Goal: Information Seeking & Learning: Stay updated

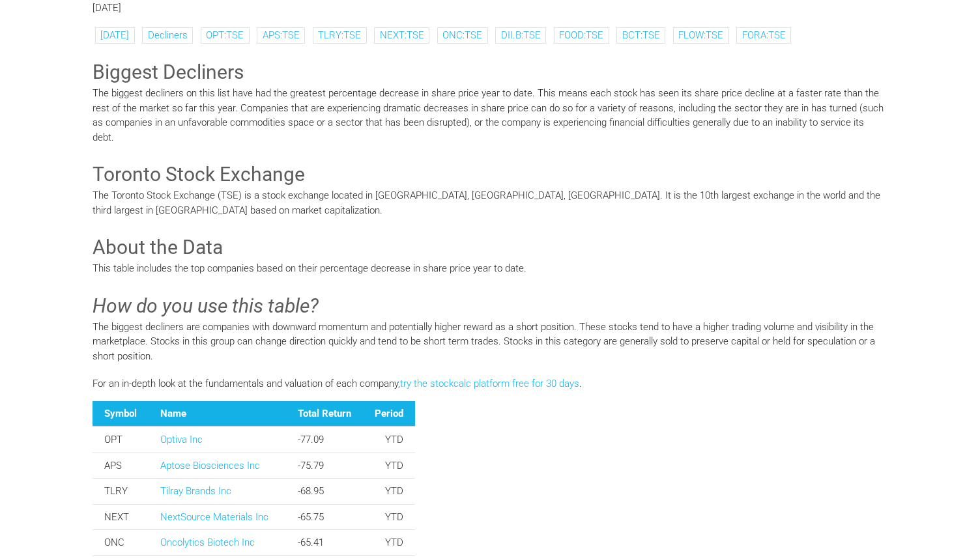
scroll to position [188, 0]
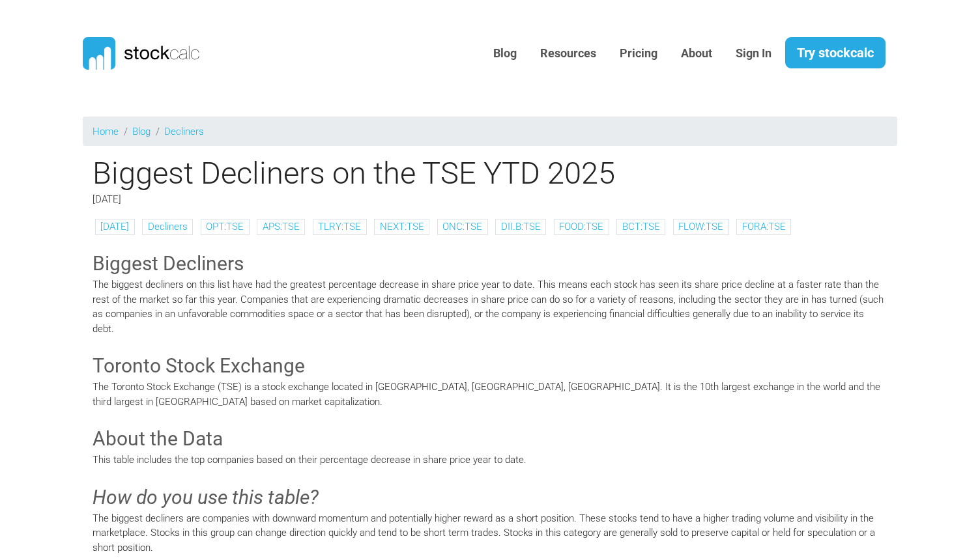
scroll to position [188, 0]
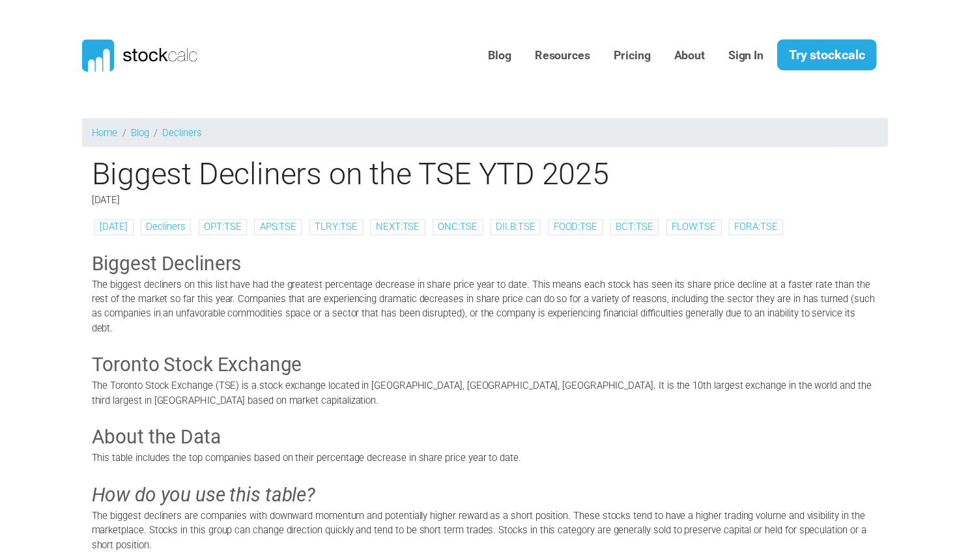
scroll to position [186, 0]
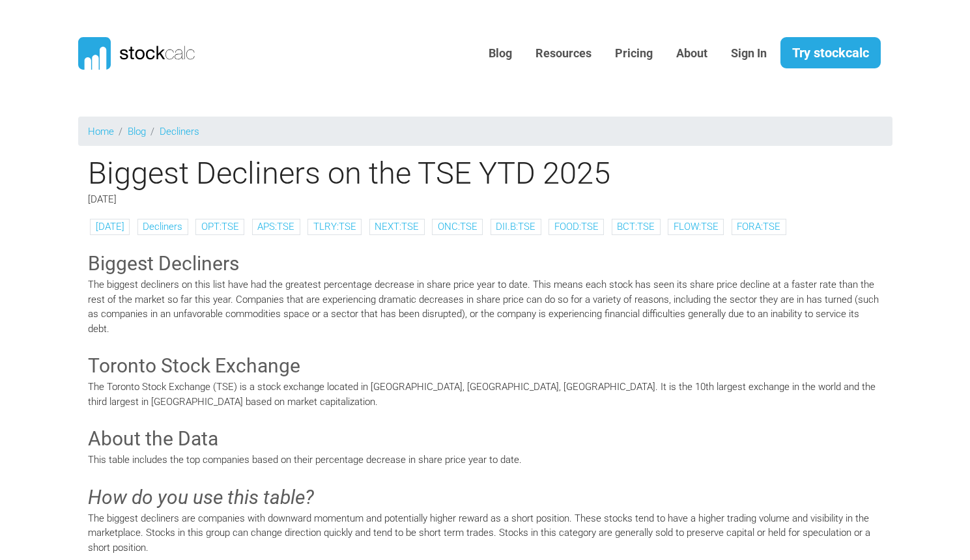
scroll to position [186, 0]
